Goal: Task Accomplishment & Management: Manage account settings

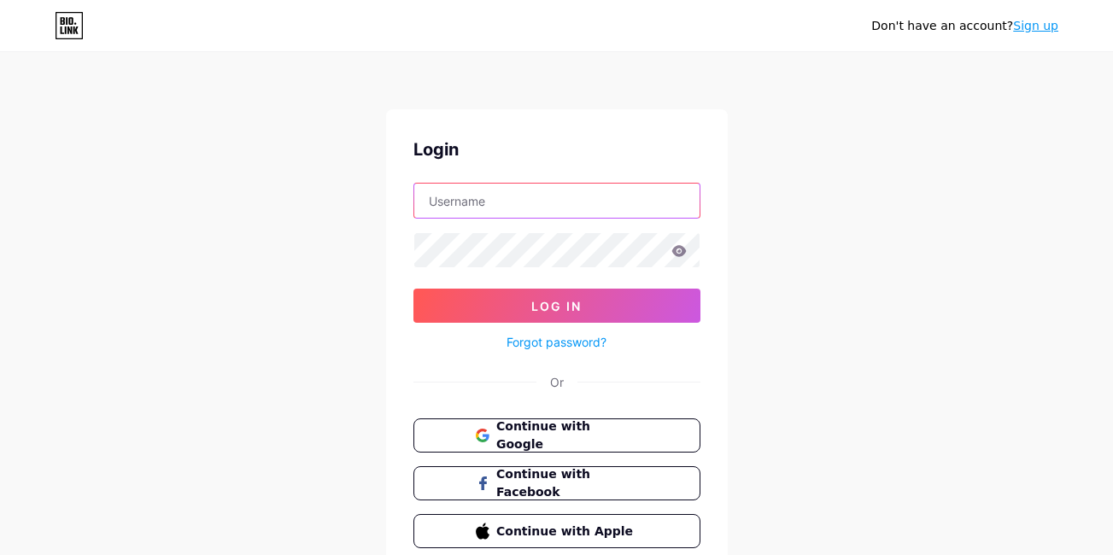
type input "[EMAIL_ADDRESS][DOMAIN_NAME]"
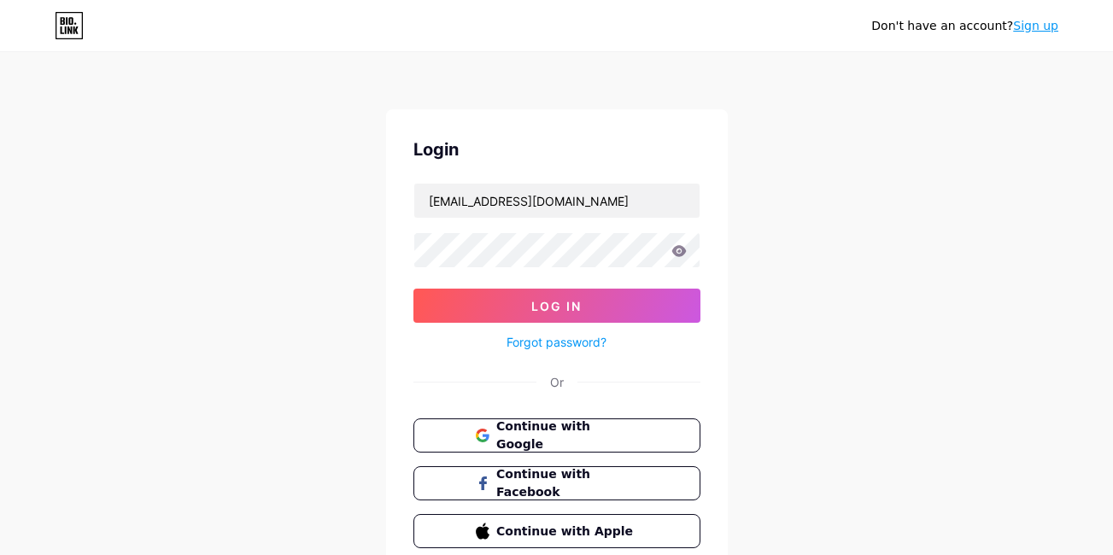
click at [682, 254] on icon at bounding box center [678, 250] width 15 height 11
click at [676, 254] on icon at bounding box center [678, 250] width 15 height 11
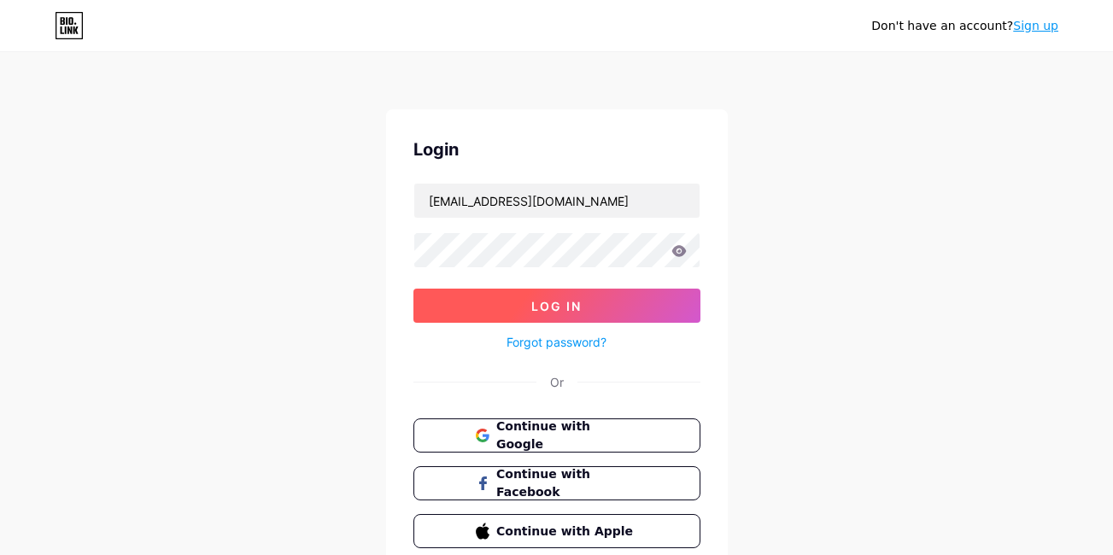
click at [570, 308] on span "Log In" at bounding box center [556, 306] width 50 height 15
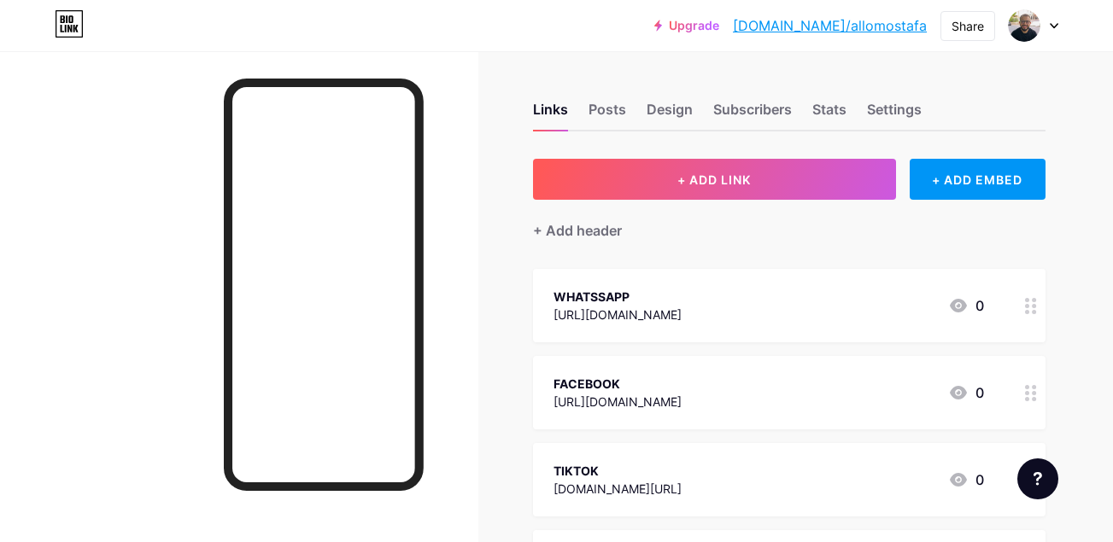
drag, startPoint x: 846, startPoint y: 26, endPoint x: 1019, endPoint y: 91, distance: 184.6
click at [1019, 91] on div "Links Posts Design Subscribers Stats Settings" at bounding box center [789, 102] width 512 height 60
click at [873, 26] on link "[DOMAIN_NAME]/allomostafa" at bounding box center [830, 25] width 194 height 20
click at [719, 26] on link "Upgrade" at bounding box center [686, 26] width 65 height 14
click at [960, 17] on div "Share" at bounding box center [967, 26] width 32 height 18
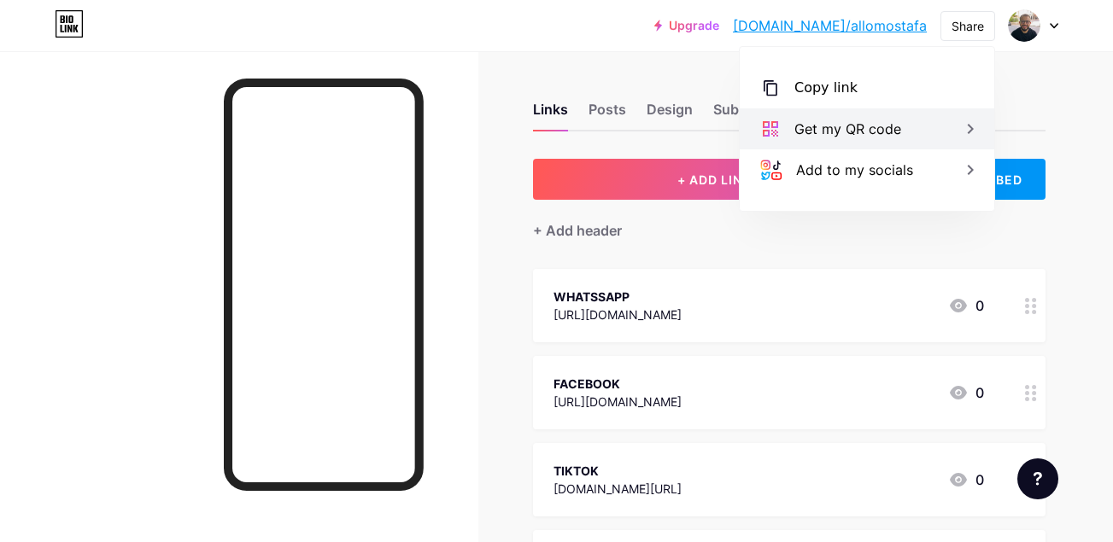
click at [852, 116] on div "Get my QR code" at bounding box center [867, 128] width 255 height 41
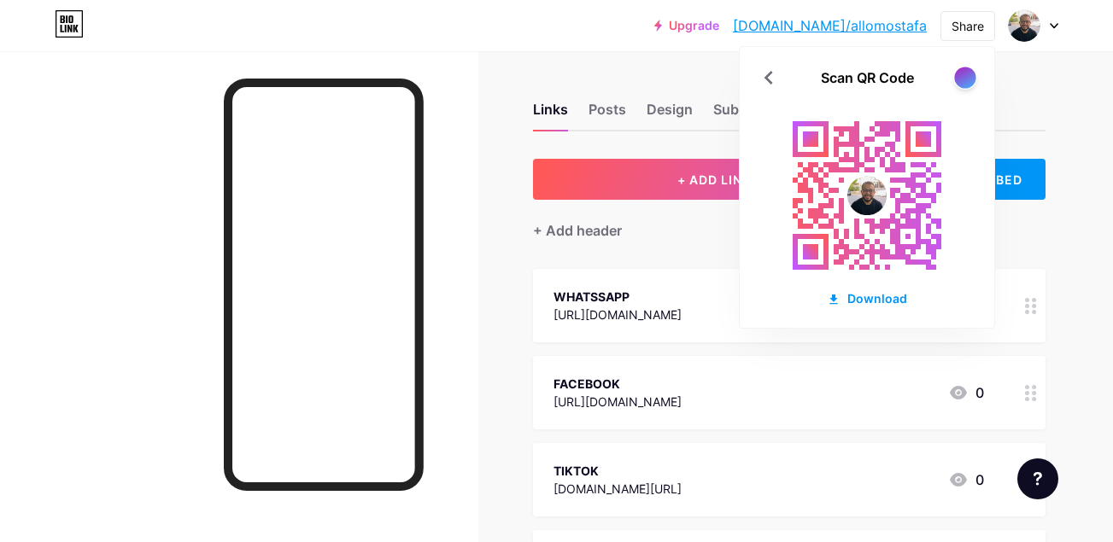
click at [967, 80] on div at bounding box center [964, 77] width 21 height 21
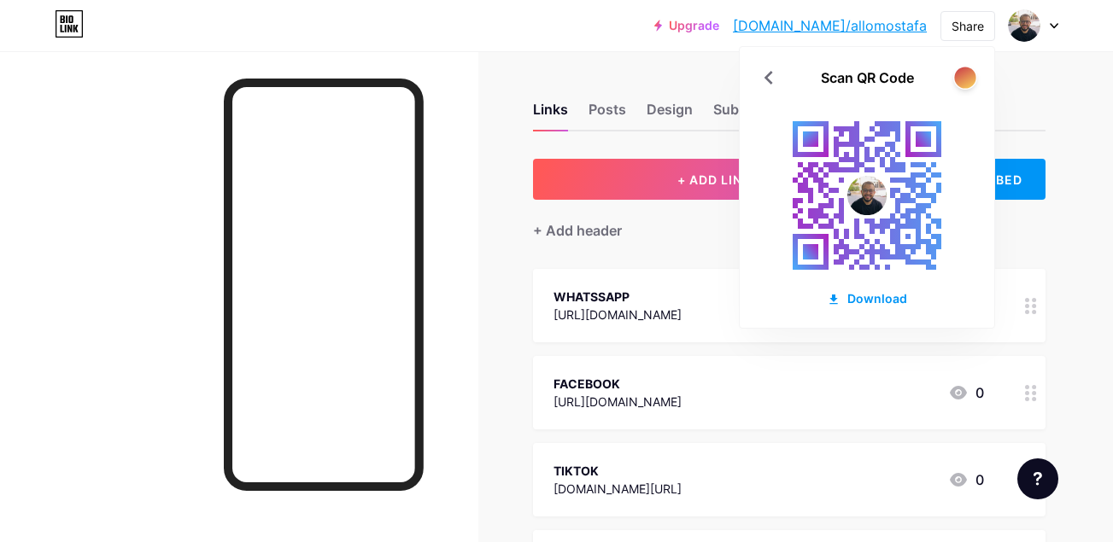
click at [963, 79] on div at bounding box center [964, 77] width 21 height 21
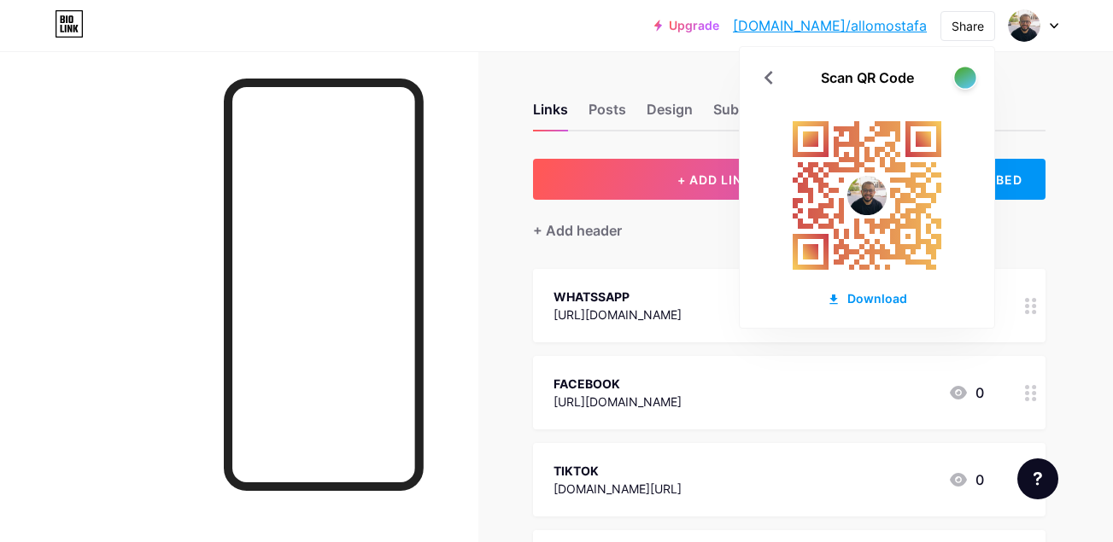
click at [963, 79] on div at bounding box center [964, 77] width 21 height 21
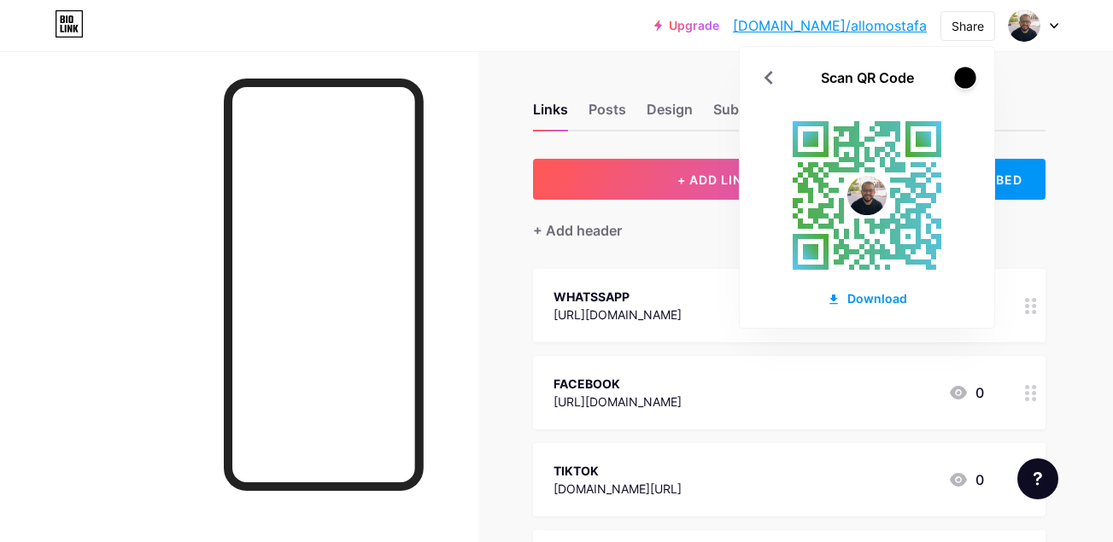
click at [963, 79] on div at bounding box center [964, 77] width 21 height 21
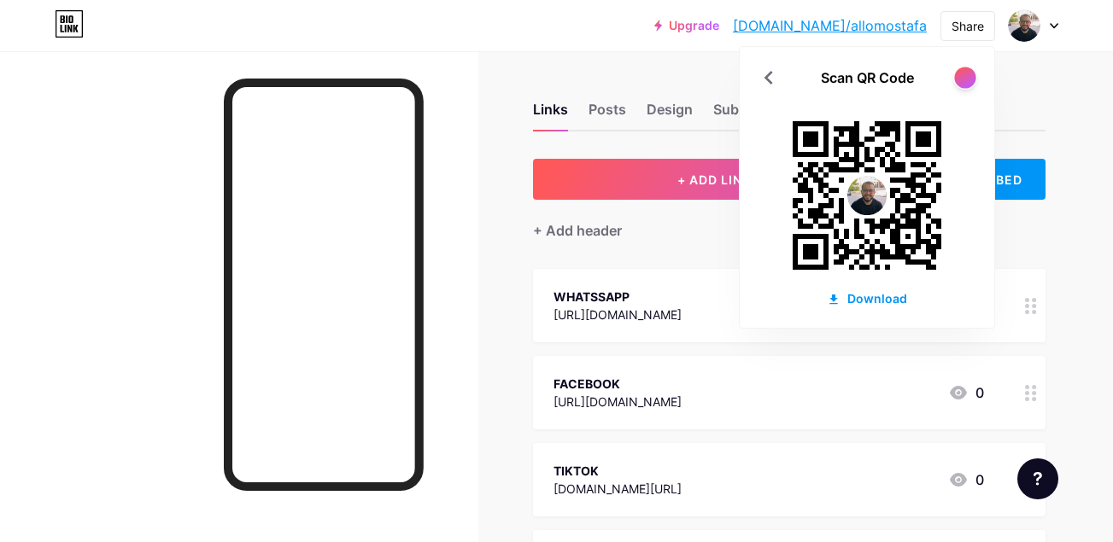
click at [963, 79] on div at bounding box center [964, 77] width 21 height 21
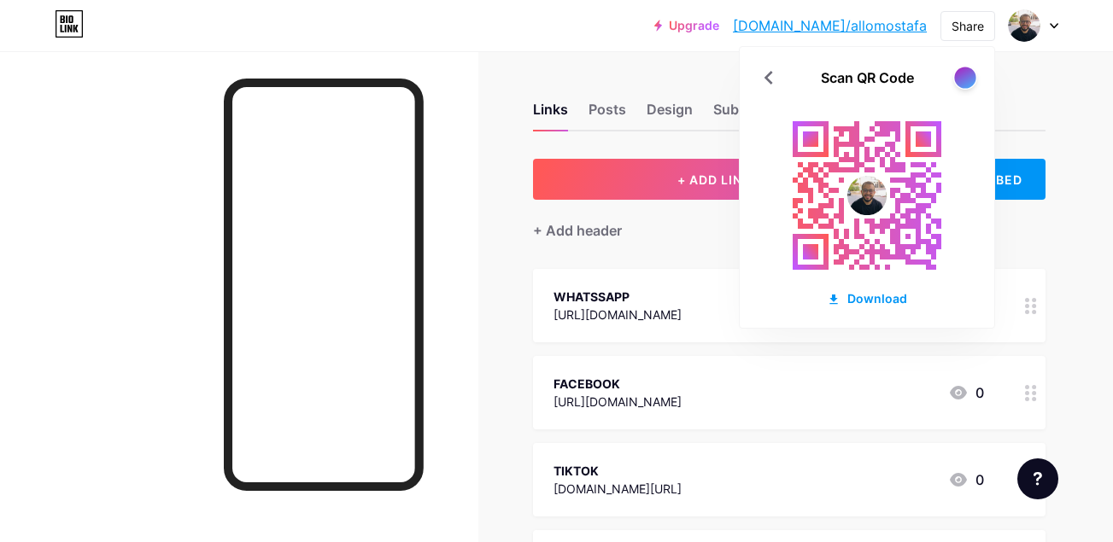
click at [963, 79] on div at bounding box center [964, 77] width 21 height 21
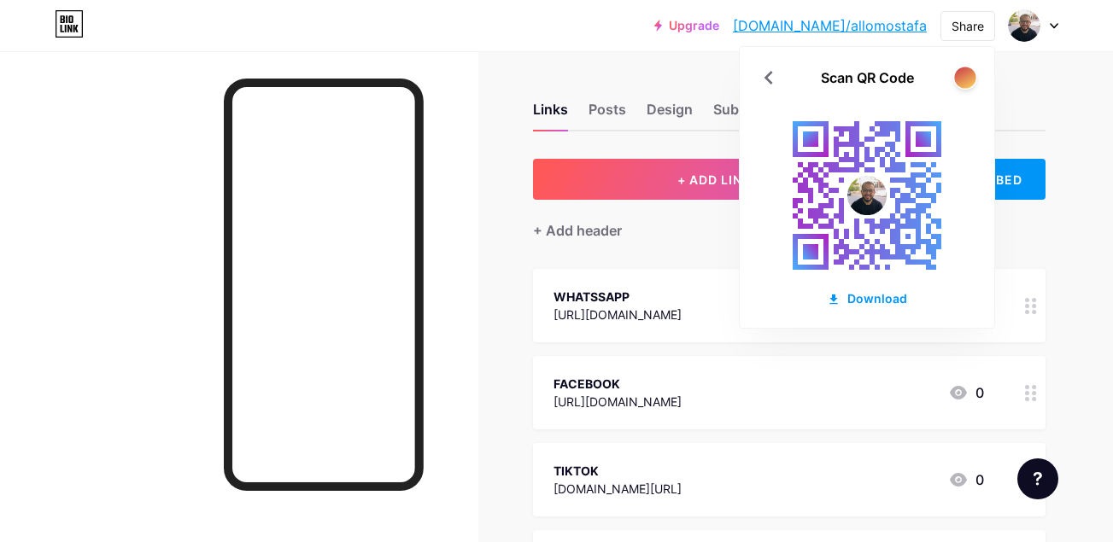
click at [963, 79] on div at bounding box center [964, 77] width 21 height 21
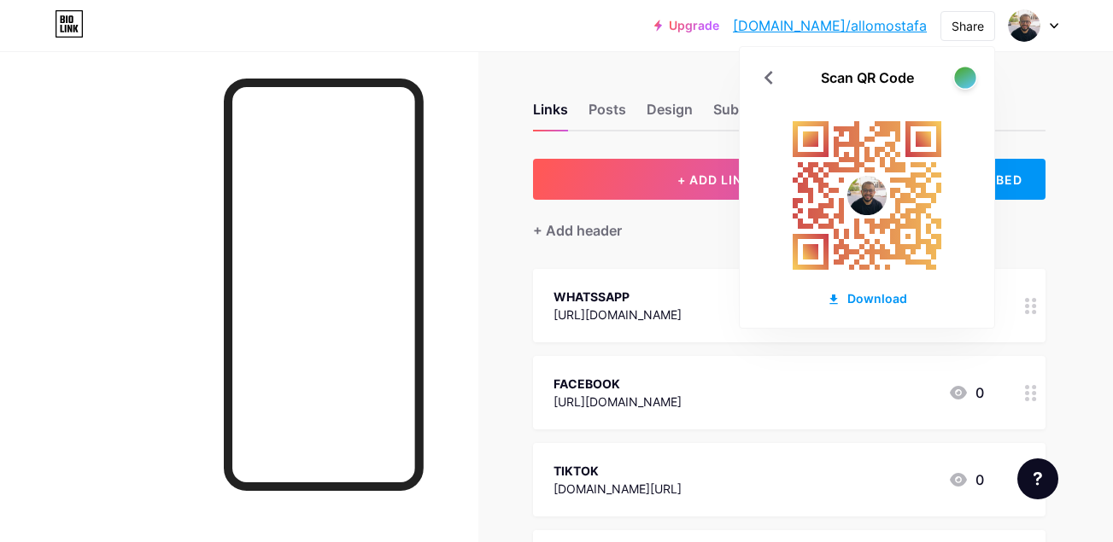
click at [963, 79] on div at bounding box center [964, 77] width 21 height 21
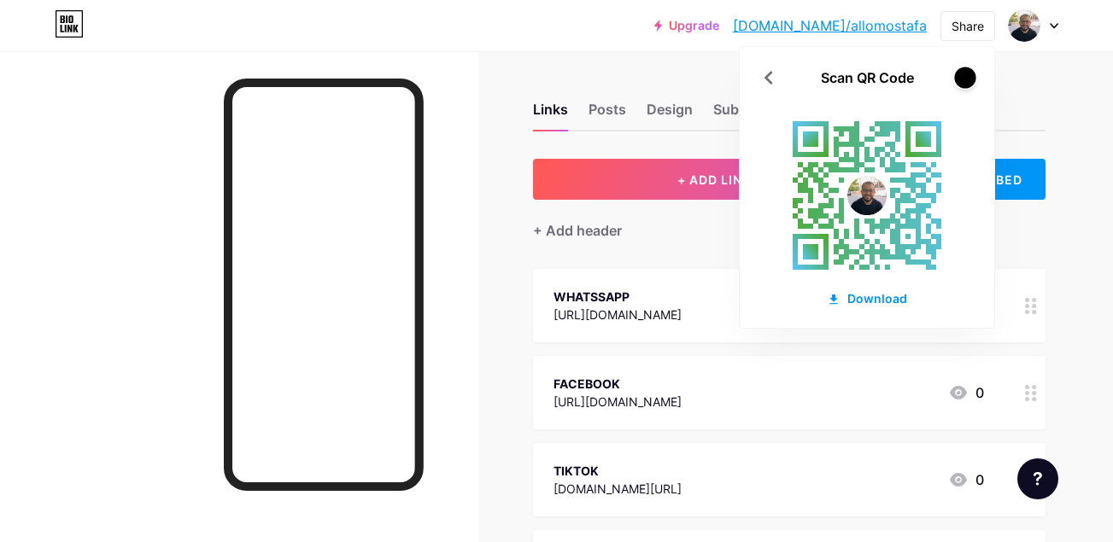
click at [963, 79] on div at bounding box center [964, 77] width 21 height 21
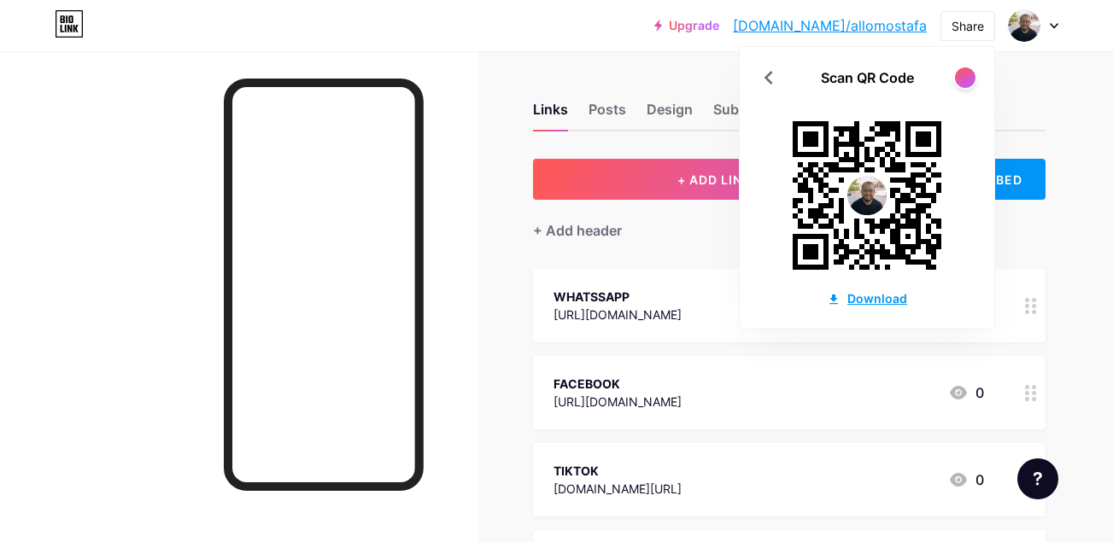
click at [868, 301] on div "Download" at bounding box center [867, 299] width 80 height 18
